Goal: Browse casually

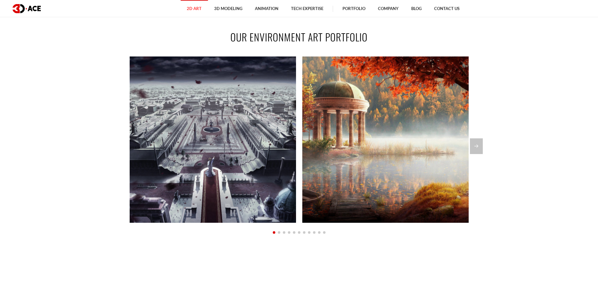
scroll to position [533, 0]
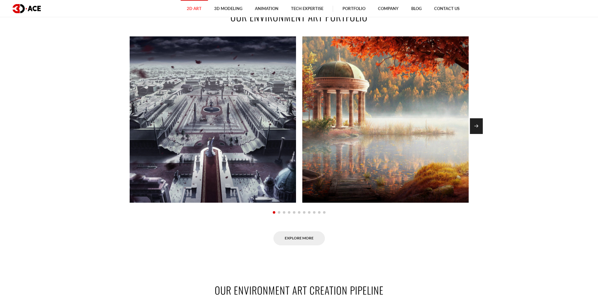
click at [479, 125] on div "Next slide" at bounding box center [476, 126] width 13 height 16
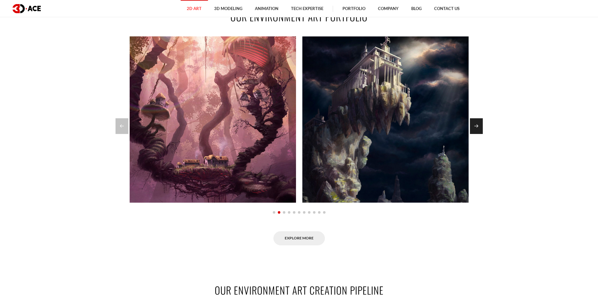
click at [479, 125] on div "Next slide" at bounding box center [476, 126] width 13 height 16
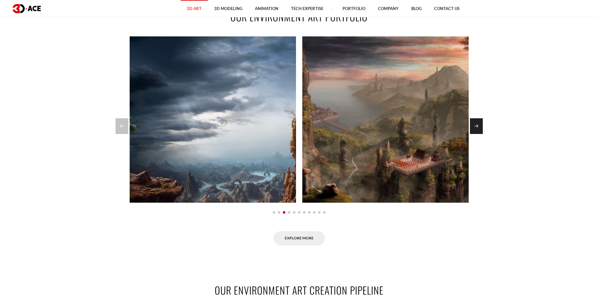
click at [479, 125] on div "Next slide" at bounding box center [476, 126] width 13 height 16
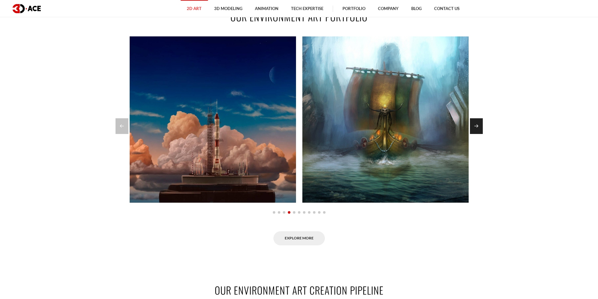
click at [479, 125] on div "Next slide" at bounding box center [476, 126] width 13 height 16
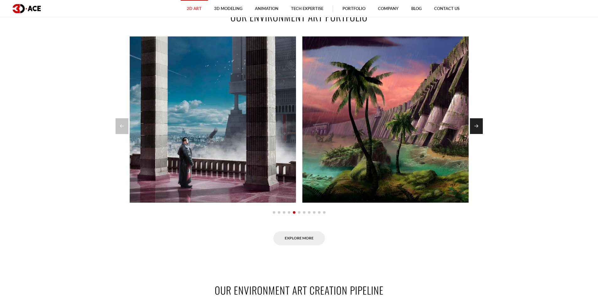
click at [479, 125] on div "Next slide" at bounding box center [476, 126] width 13 height 16
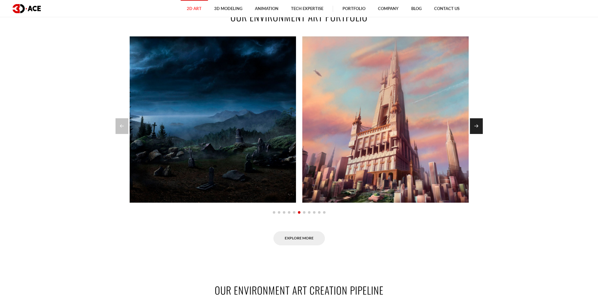
click at [479, 125] on div "Next slide" at bounding box center [476, 126] width 13 height 16
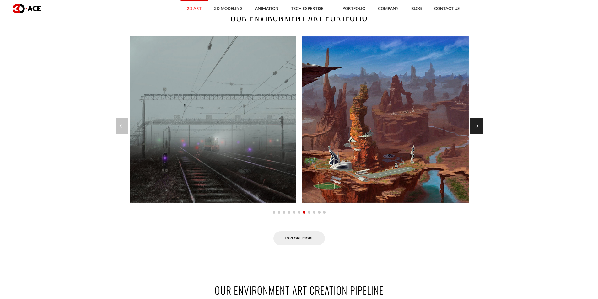
click at [479, 125] on div "Next slide" at bounding box center [476, 126] width 13 height 16
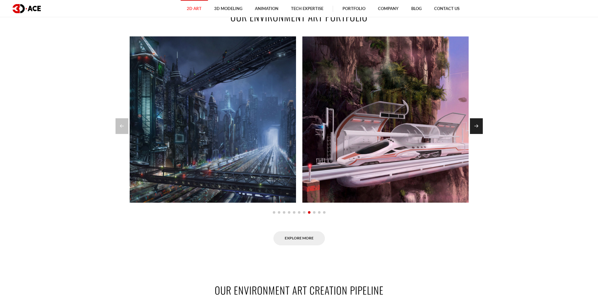
click at [479, 125] on div "Next slide" at bounding box center [476, 126] width 13 height 16
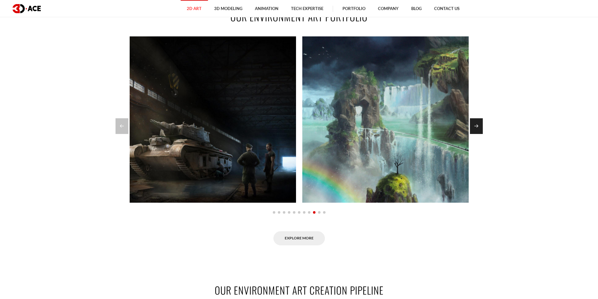
click at [479, 125] on div "Next slide" at bounding box center [476, 126] width 13 height 16
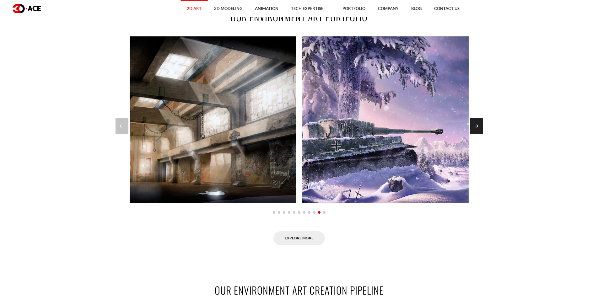
click at [479, 125] on div "Next slide" at bounding box center [476, 126] width 13 height 16
